Goal: Find specific page/section: Find specific page/section

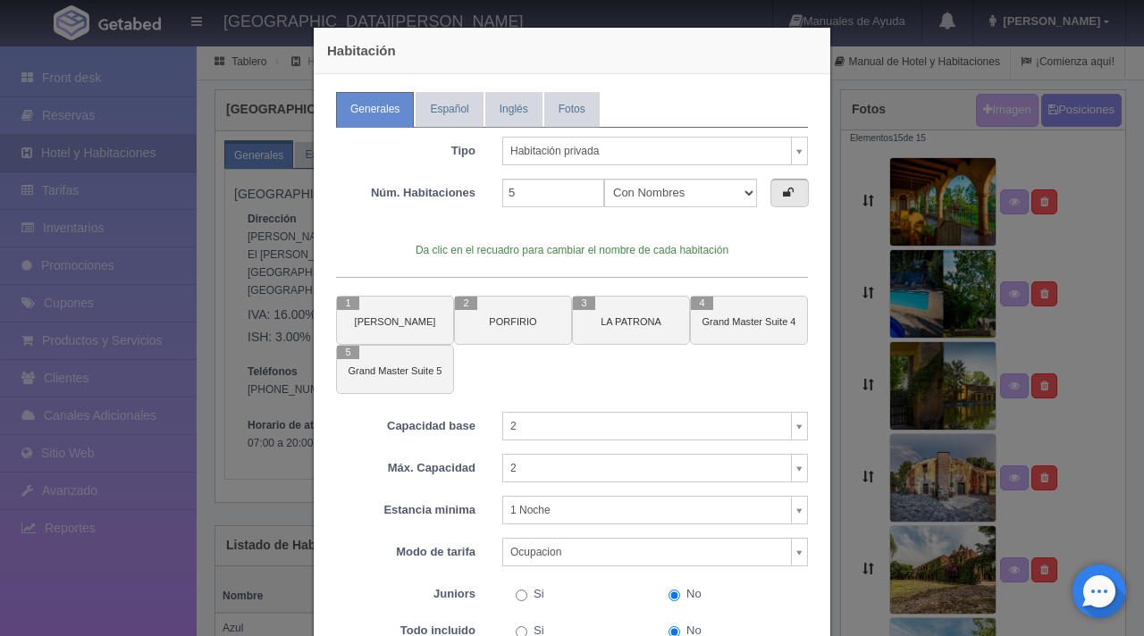
select select "2"
select select "Ocupacion"
select select "5"
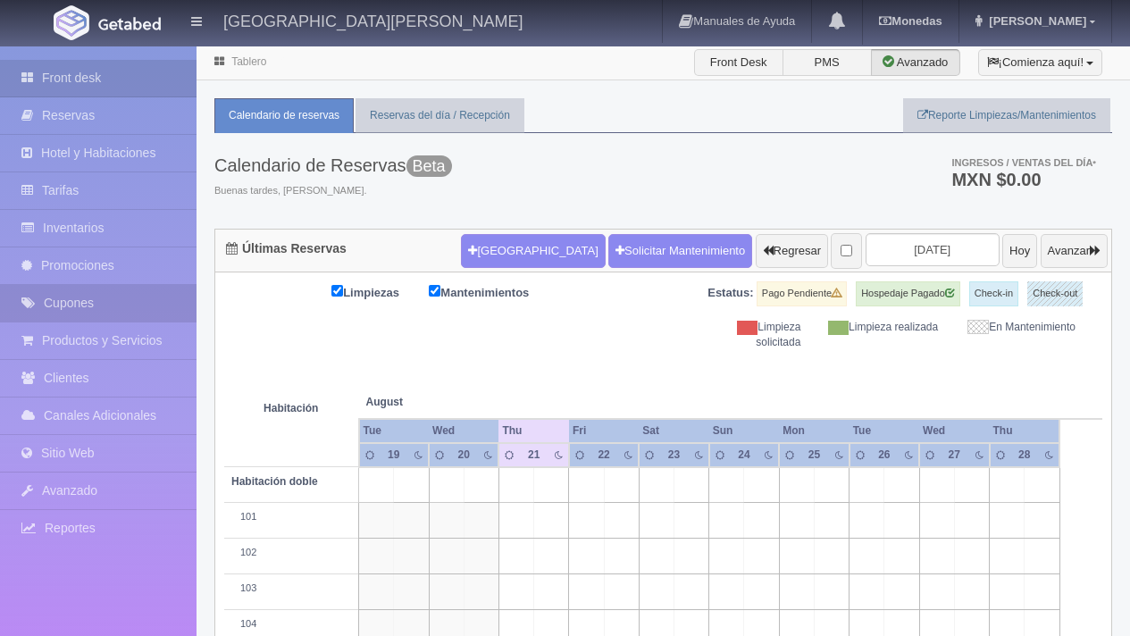
click at [101, 313] on link "Cupones" at bounding box center [98, 303] width 197 height 37
